Goal: Navigation & Orientation: Find specific page/section

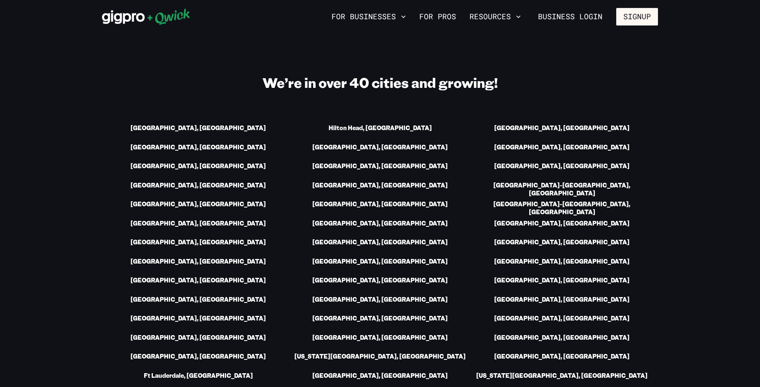
scroll to position [1128, 0]
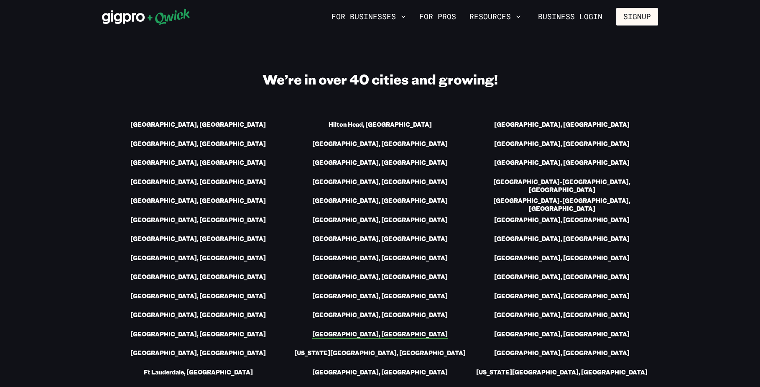
click at [410, 330] on link "[GEOGRAPHIC_DATA], [GEOGRAPHIC_DATA]" at bounding box center [379, 334] width 135 height 9
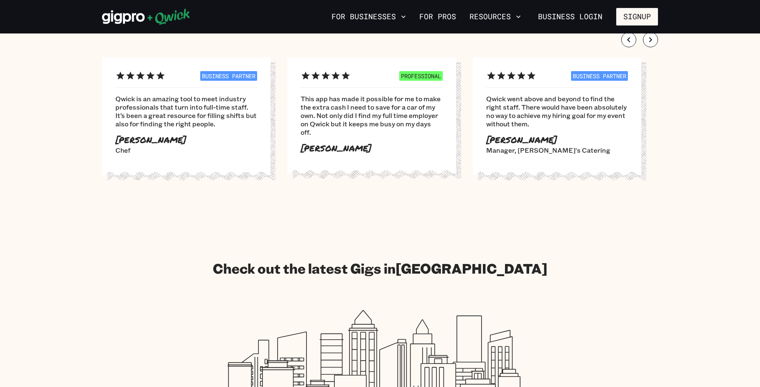
scroll to position [919, 0]
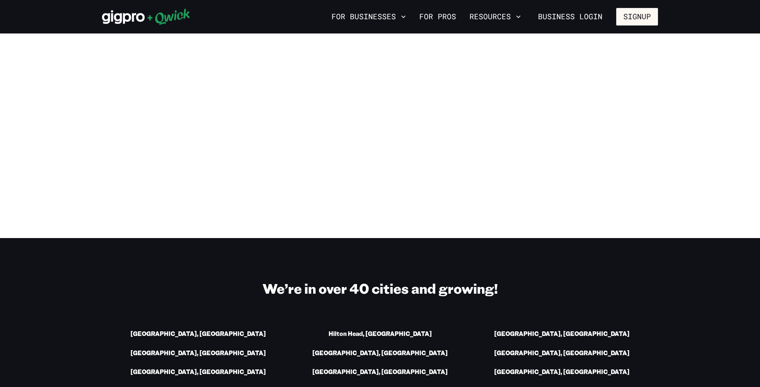
scroll to position [1128, 0]
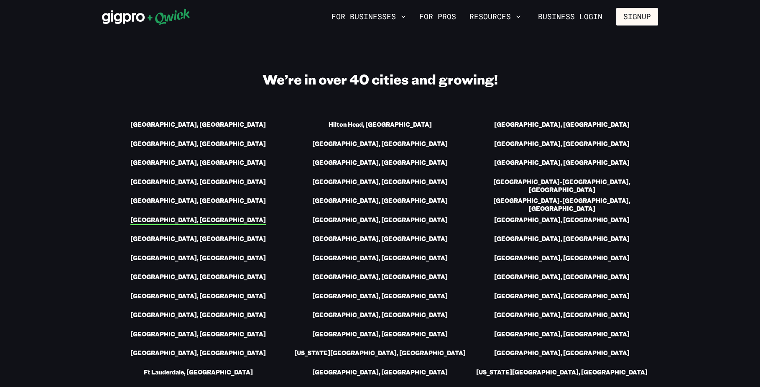
click at [211, 216] on link "[GEOGRAPHIC_DATA], [GEOGRAPHIC_DATA]" at bounding box center [197, 220] width 135 height 9
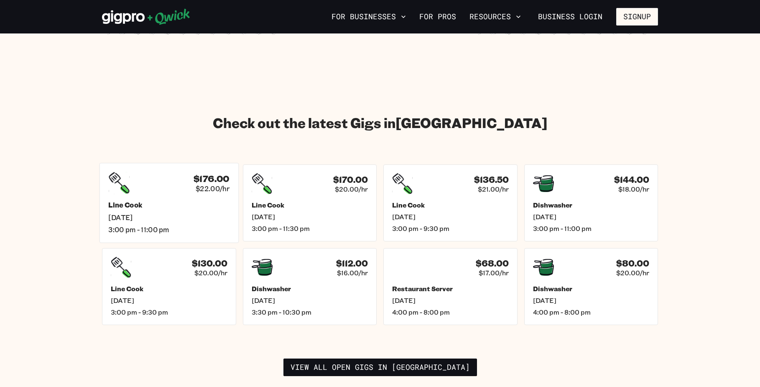
scroll to position [961, 0]
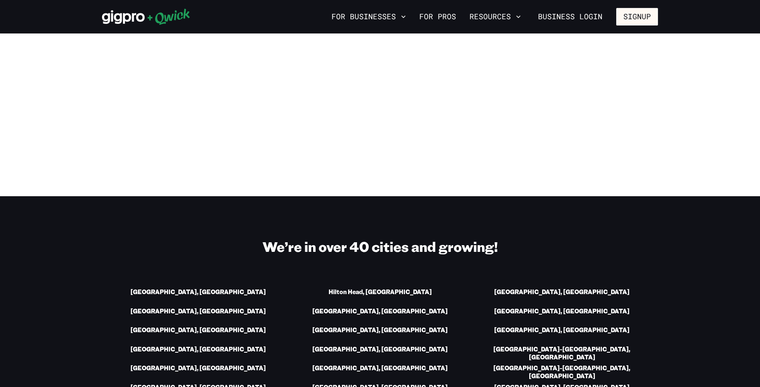
scroll to position [1128, 0]
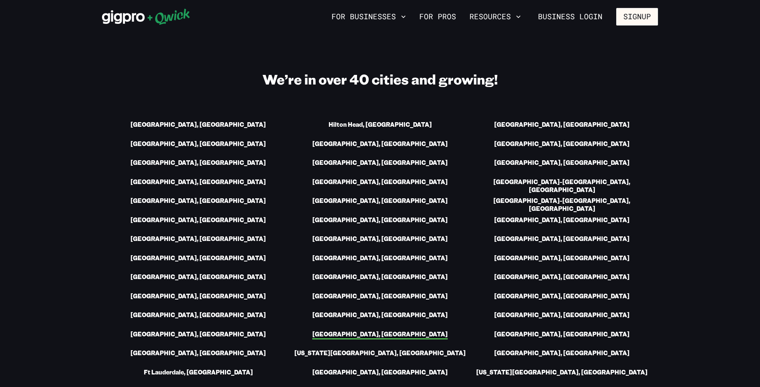
click at [399, 330] on link "[GEOGRAPHIC_DATA], [GEOGRAPHIC_DATA]" at bounding box center [379, 334] width 135 height 9
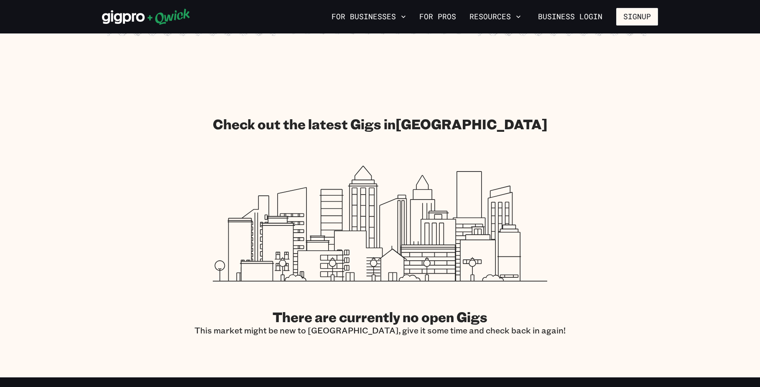
scroll to position [1212, 0]
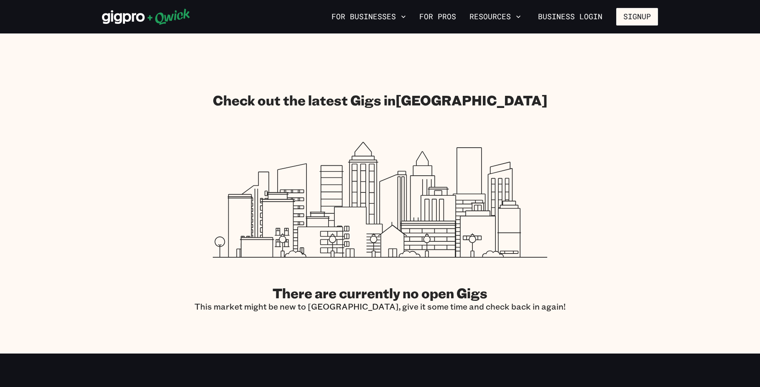
scroll to position [1128, 0]
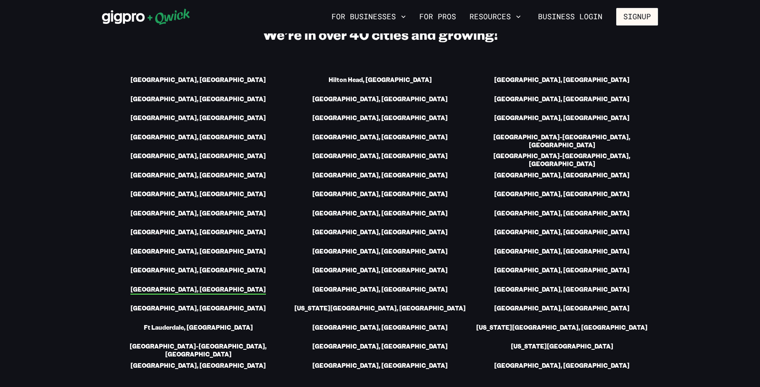
click at [204, 285] on link "[GEOGRAPHIC_DATA], [GEOGRAPHIC_DATA]" at bounding box center [197, 289] width 135 height 9
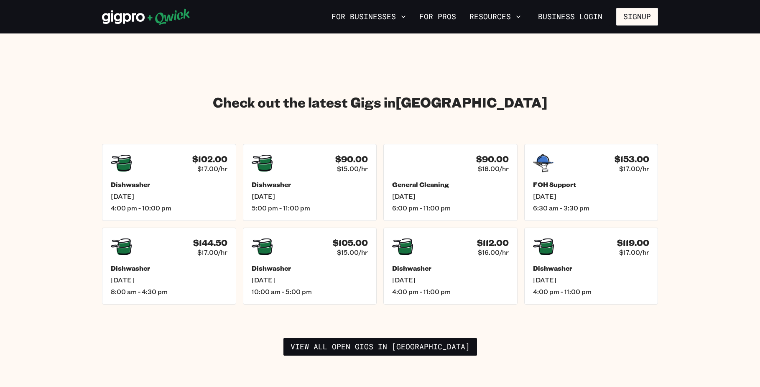
scroll to position [1254, 0]
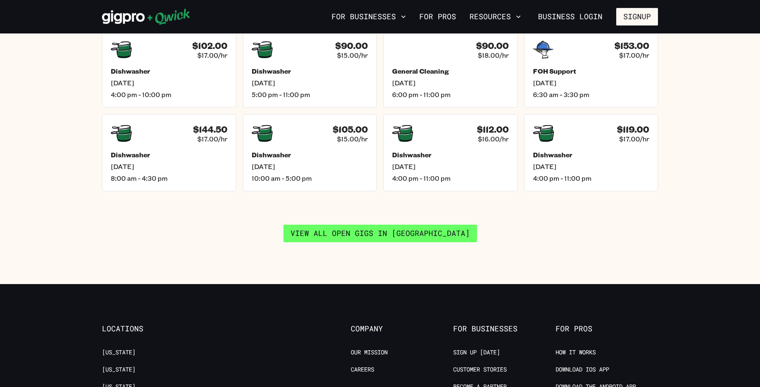
click at [425, 224] on link "View all open gigs in [GEOGRAPHIC_DATA]" at bounding box center [379, 233] width 193 height 18
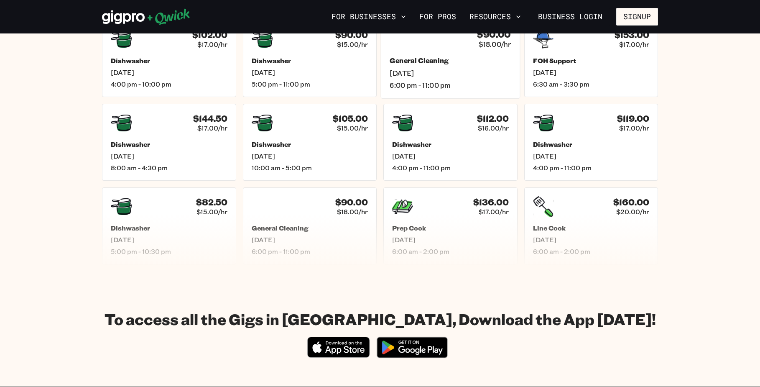
scroll to position [376, 0]
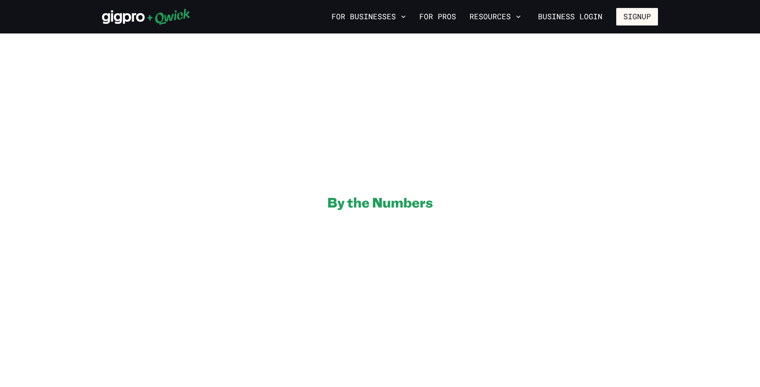
scroll to position [1254, 0]
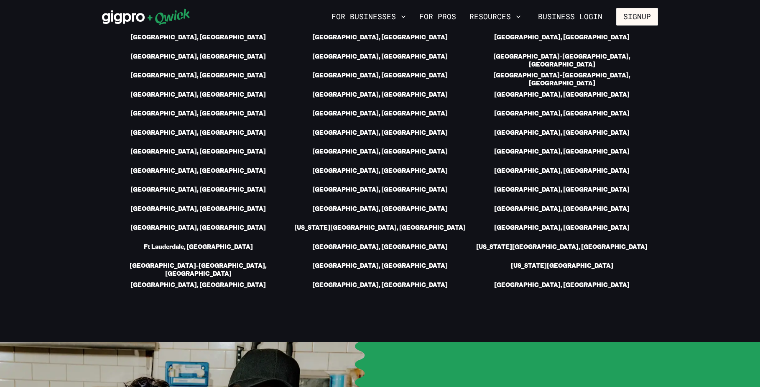
scroll to position [1173, 0]
